Goal: Transaction & Acquisition: Purchase product/service

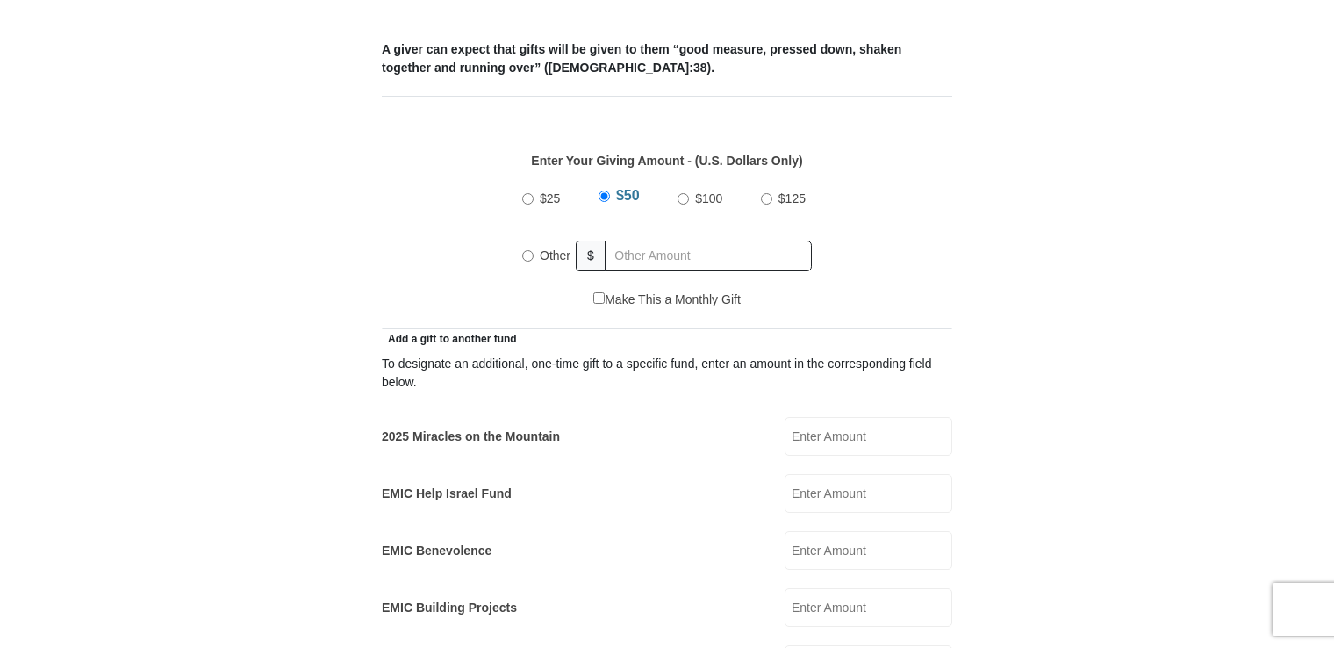
scroll to position [747, 0]
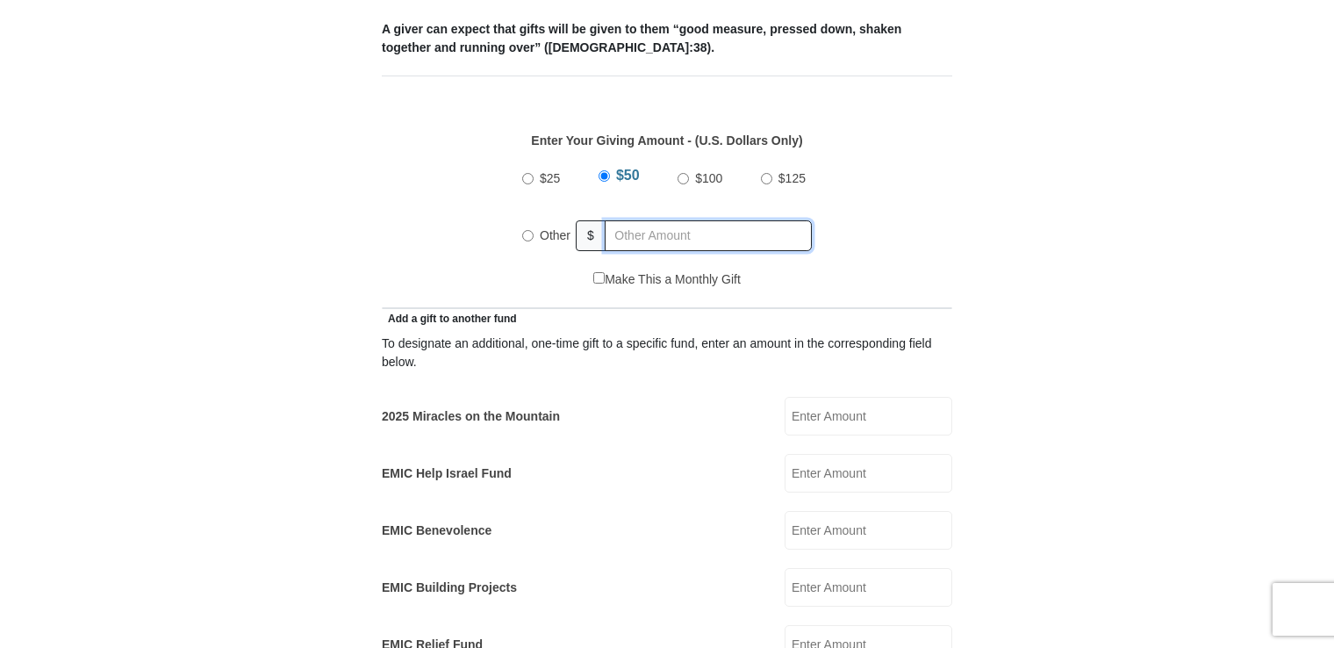
radio input "true"
click at [628, 220] on input "text" at bounding box center [711, 235] width 201 height 31
click at [1120, 358] on form "[GEOGRAPHIC_DATA][DEMOGRAPHIC_DATA] Online Giving Because of gifts like yours, …" at bounding box center [667, 635] width 1001 height 2624
click at [803, 454] on input "EMIC Help Israel Fund" at bounding box center [869, 473] width 168 height 39
type input "10.00"
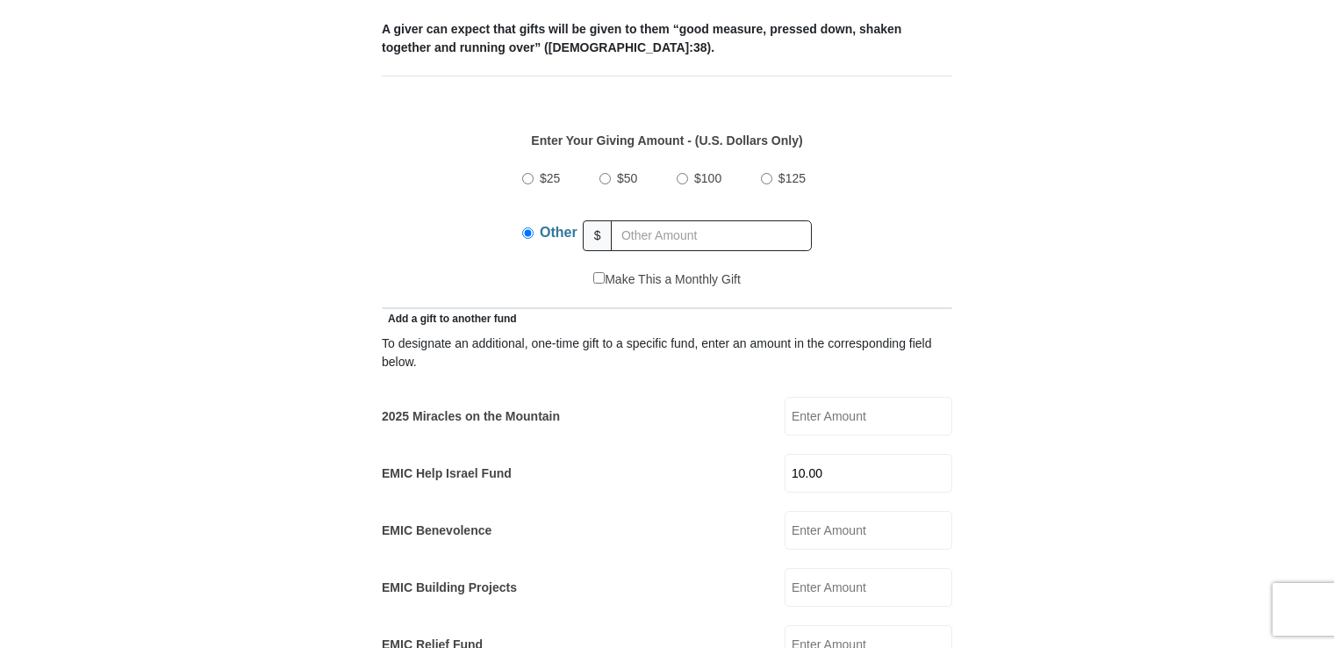
type input "[PERSON_NAME]"
type input "[PERSON_NAME][EMAIL_ADDRESS][PERSON_NAME][DOMAIN_NAME]"
type input "[STREET_ADDRESS]"
type input "Apt. 325"
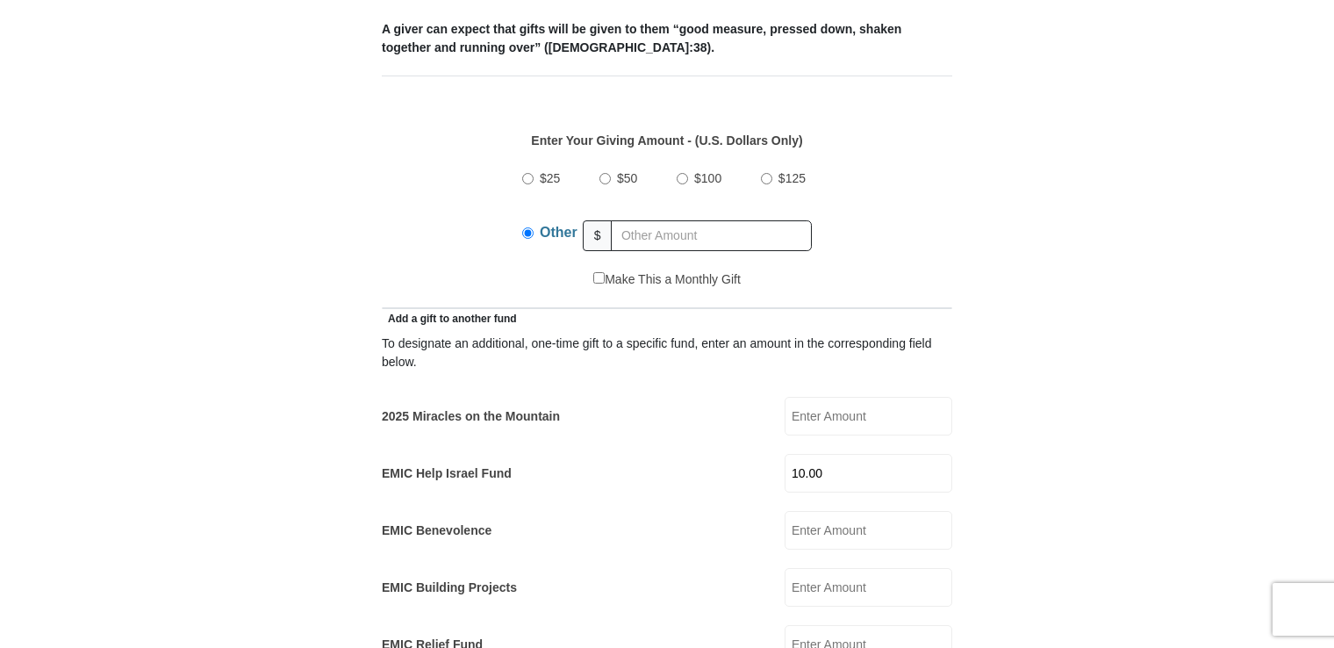
type input "[GEOGRAPHIC_DATA]"
select select "FL"
type input "33614"
type input "8134605017"
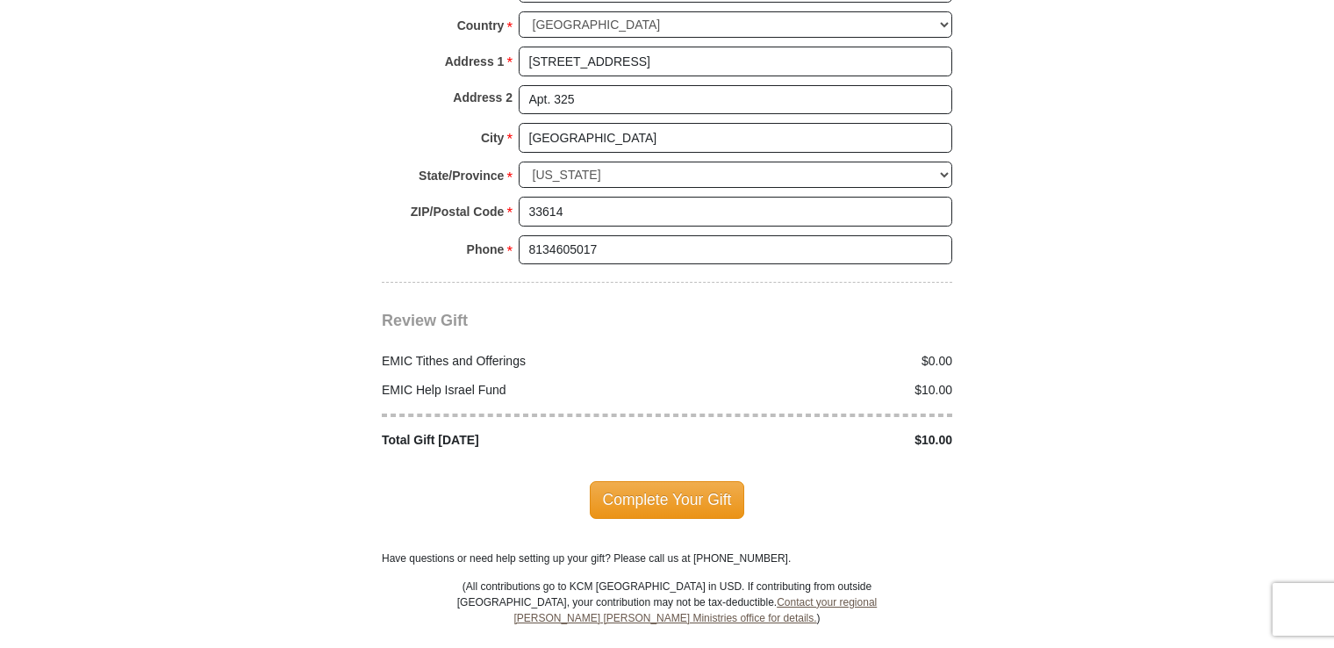
scroll to position [2101, 0]
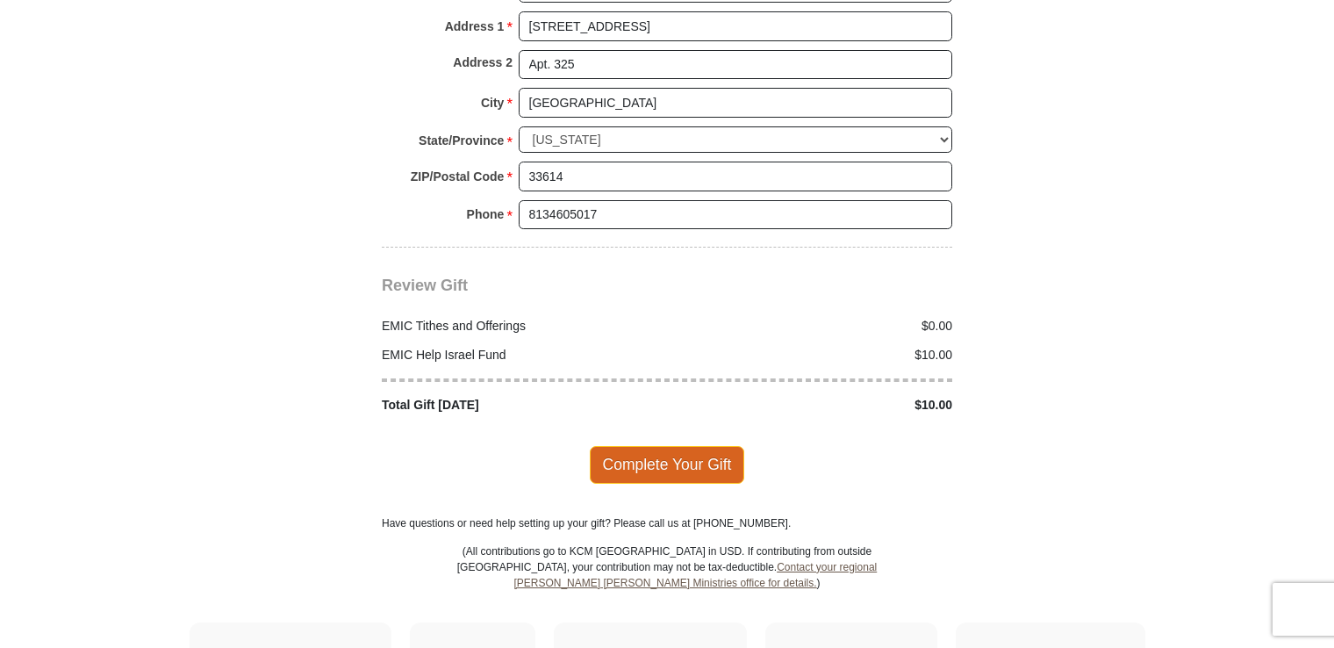
click at [665, 446] on span "Complete Your Gift" at bounding box center [667, 464] width 155 height 37
